Goal: Transaction & Acquisition: Purchase product/service

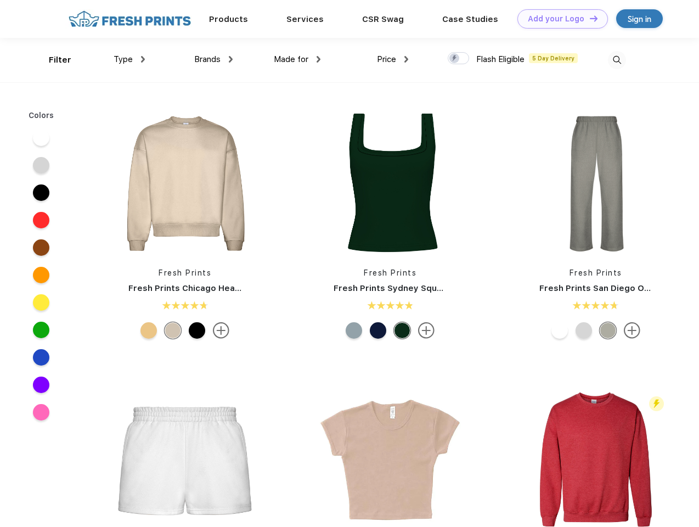
click at [559, 19] on link "Add your Logo Design Tool" at bounding box center [562, 18] width 91 height 19
click at [0, 0] on div "Design Tool" at bounding box center [0, 0] width 0 height 0
click at [589, 18] on link "Add your Logo Design Tool" at bounding box center [562, 18] width 91 height 19
click at [53, 60] on div "Filter" at bounding box center [60, 60] width 22 height 13
click at [130, 59] on span "Type" at bounding box center [123, 59] width 19 height 10
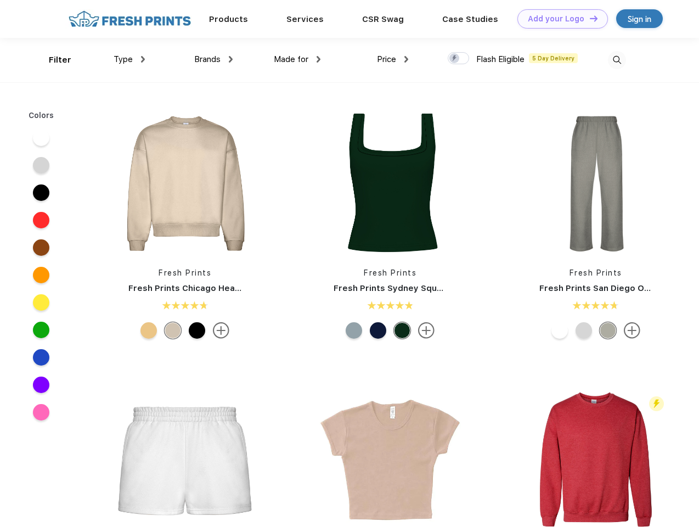
click at [213, 59] on span "Brands" at bounding box center [207, 59] width 26 height 10
click at [297, 59] on span "Made for" at bounding box center [291, 59] width 35 height 10
click at [393, 59] on span "Price" at bounding box center [386, 59] width 19 height 10
click at [459, 59] on div at bounding box center [458, 58] width 21 height 12
click at [455, 59] on input "checkbox" at bounding box center [451, 55] width 7 height 7
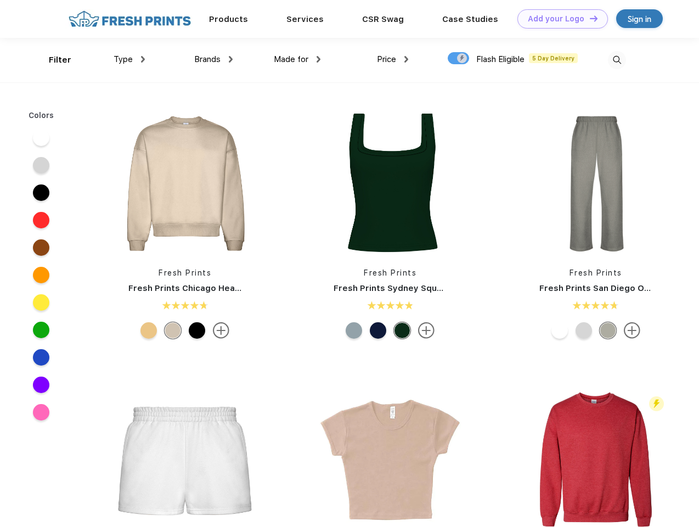
click at [617, 60] on img at bounding box center [617, 60] width 18 height 18
